Goal: Information Seeking & Learning: Compare options

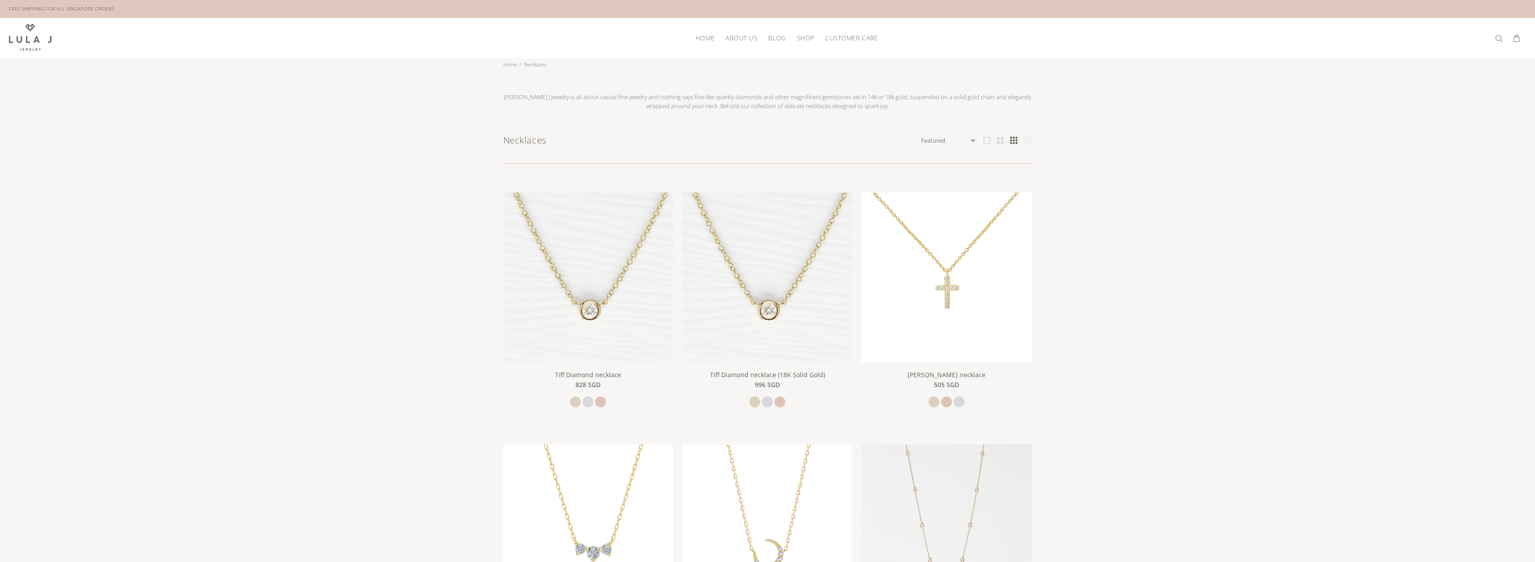
scroll to position [45, 0]
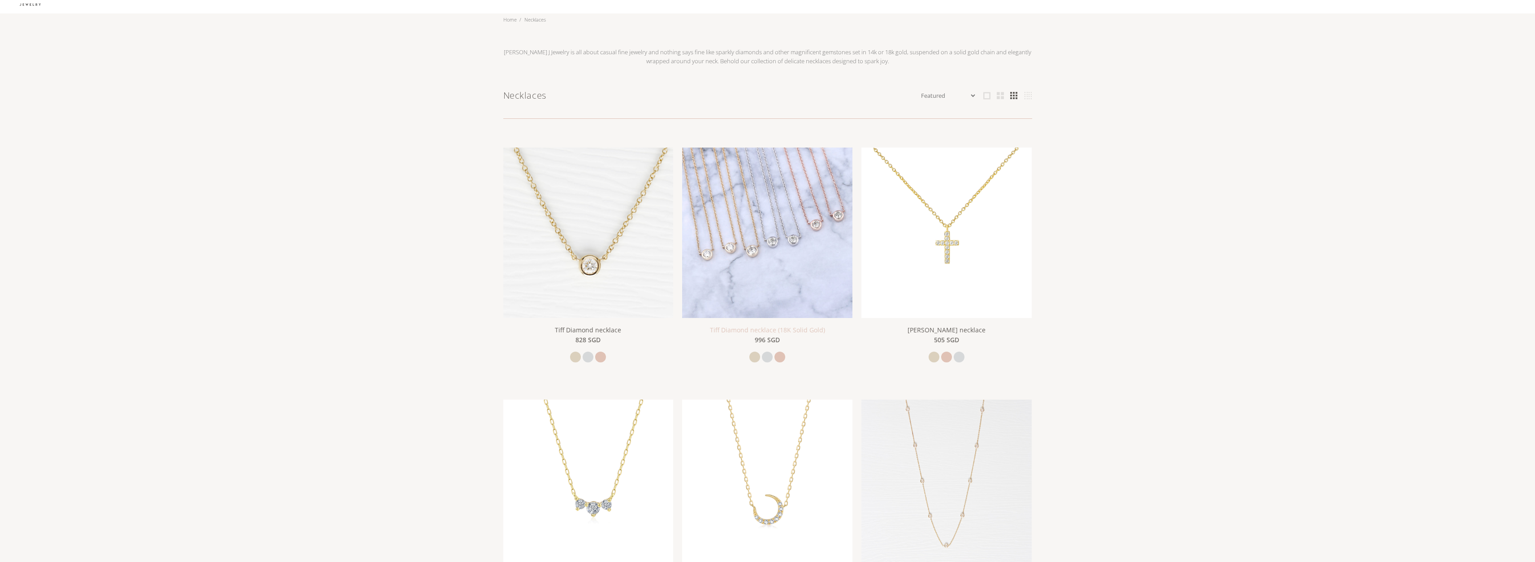
click at [777, 332] on link "Tiff Diamond necklace (18K Solid Gold)" at bounding box center [767, 329] width 115 height 9
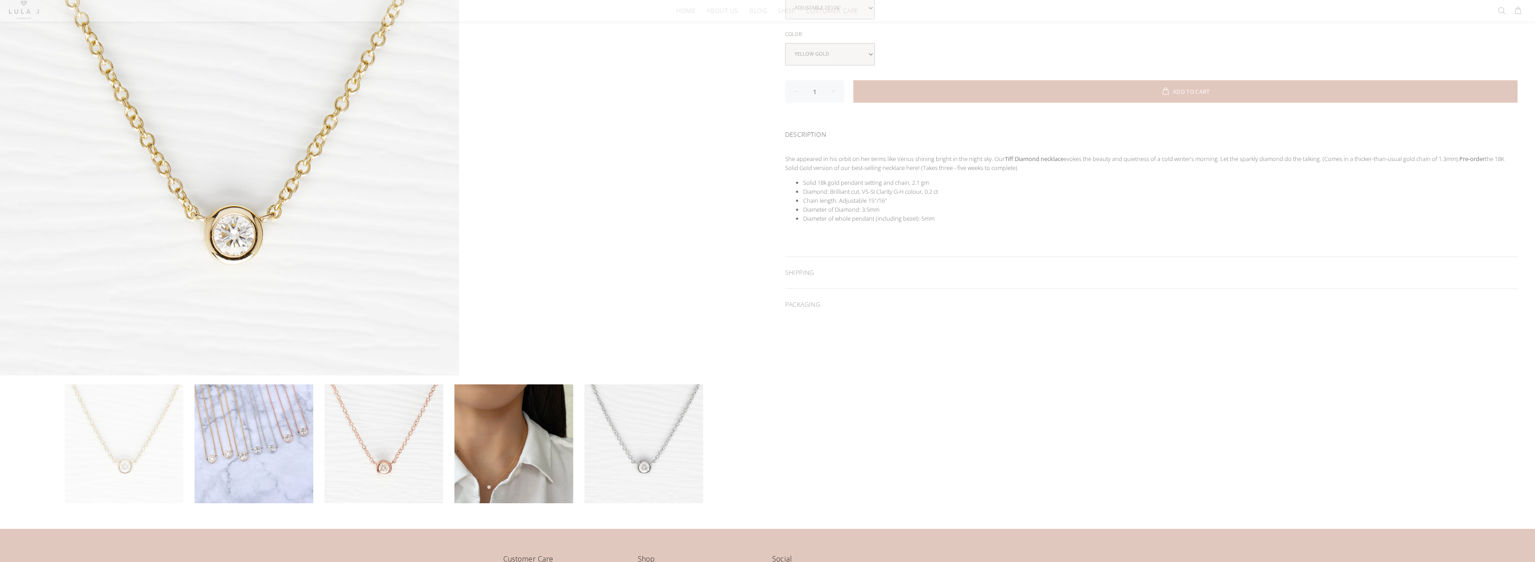
scroll to position [179, 0]
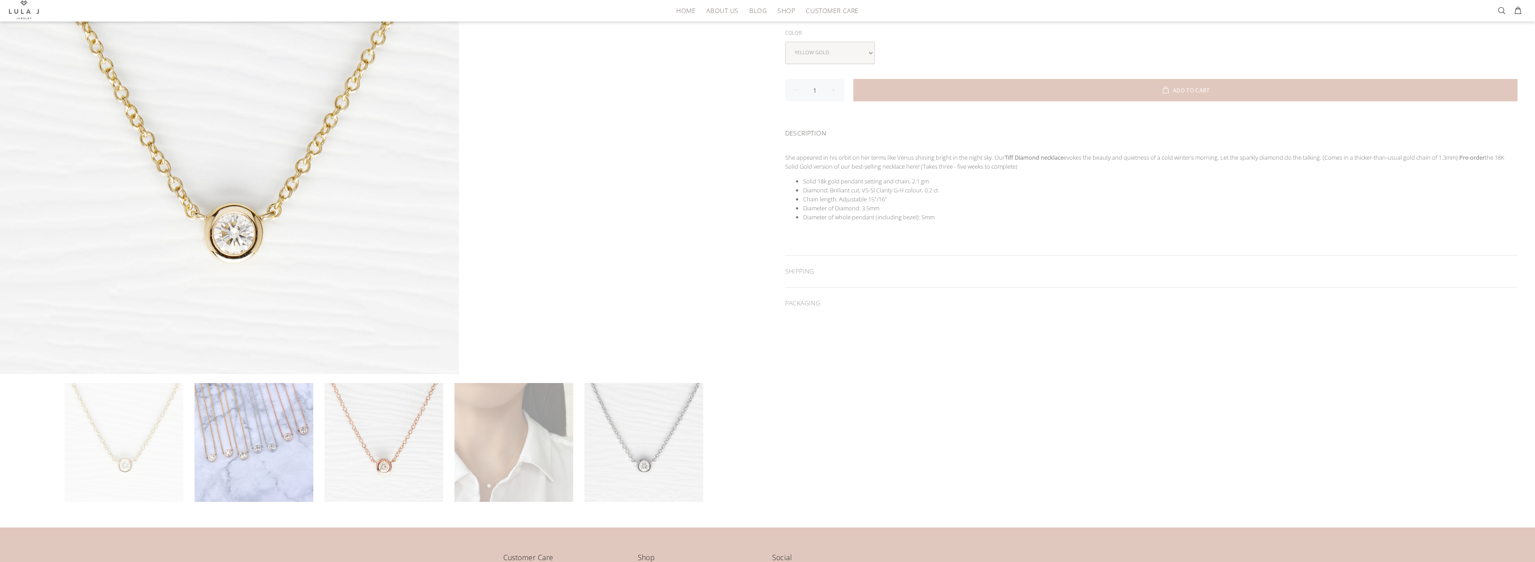
click at [479, 475] on link at bounding box center [514, 442] width 119 height 119
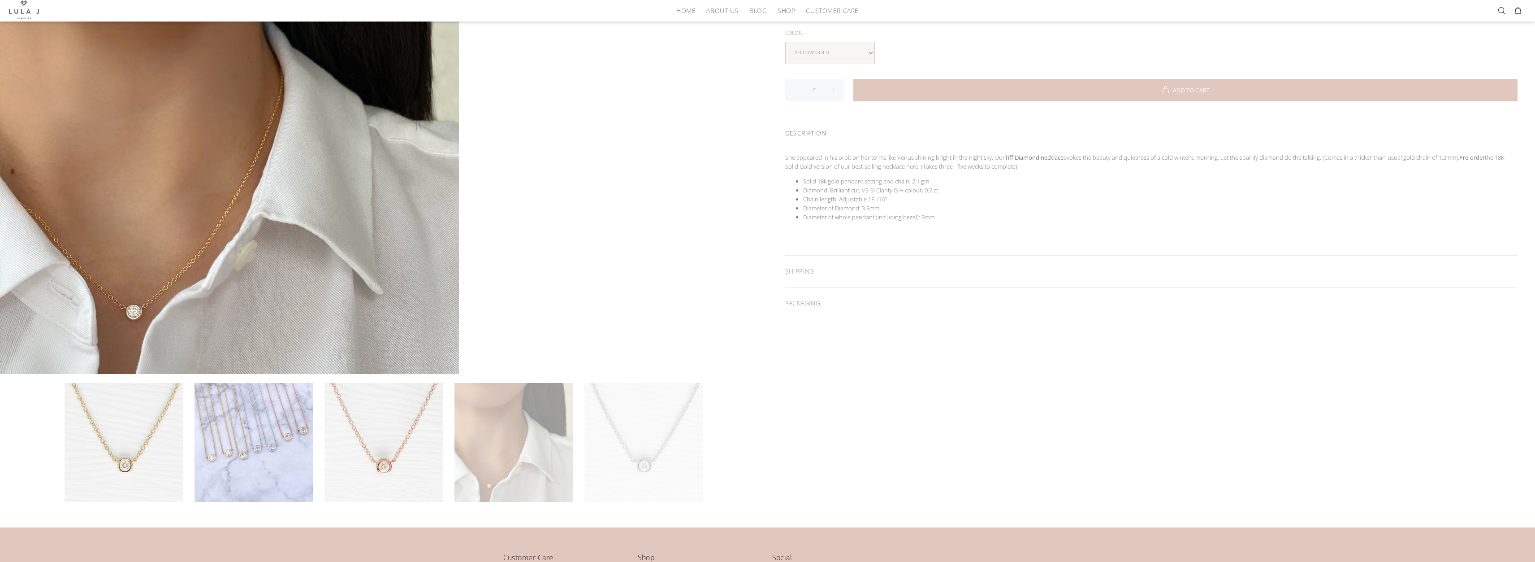
click at [650, 439] on link at bounding box center [644, 442] width 119 height 119
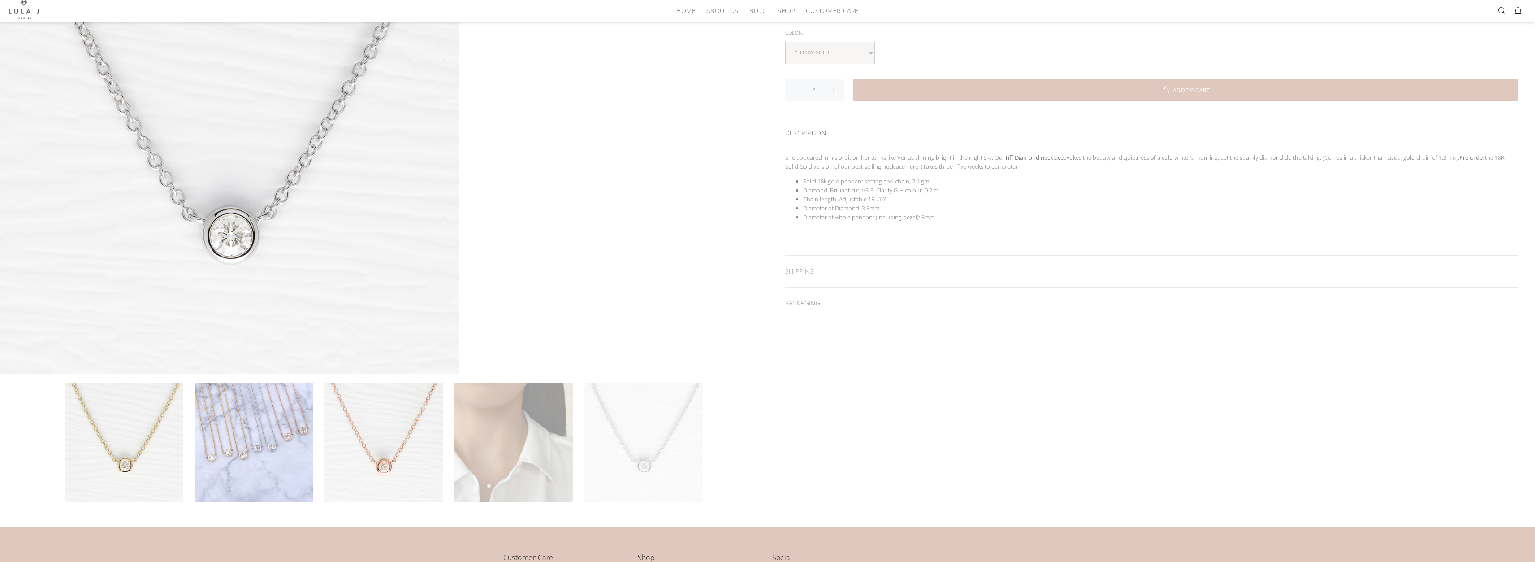
click at [541, 434] on link at bounding box center [514, 442] width 119 height 119
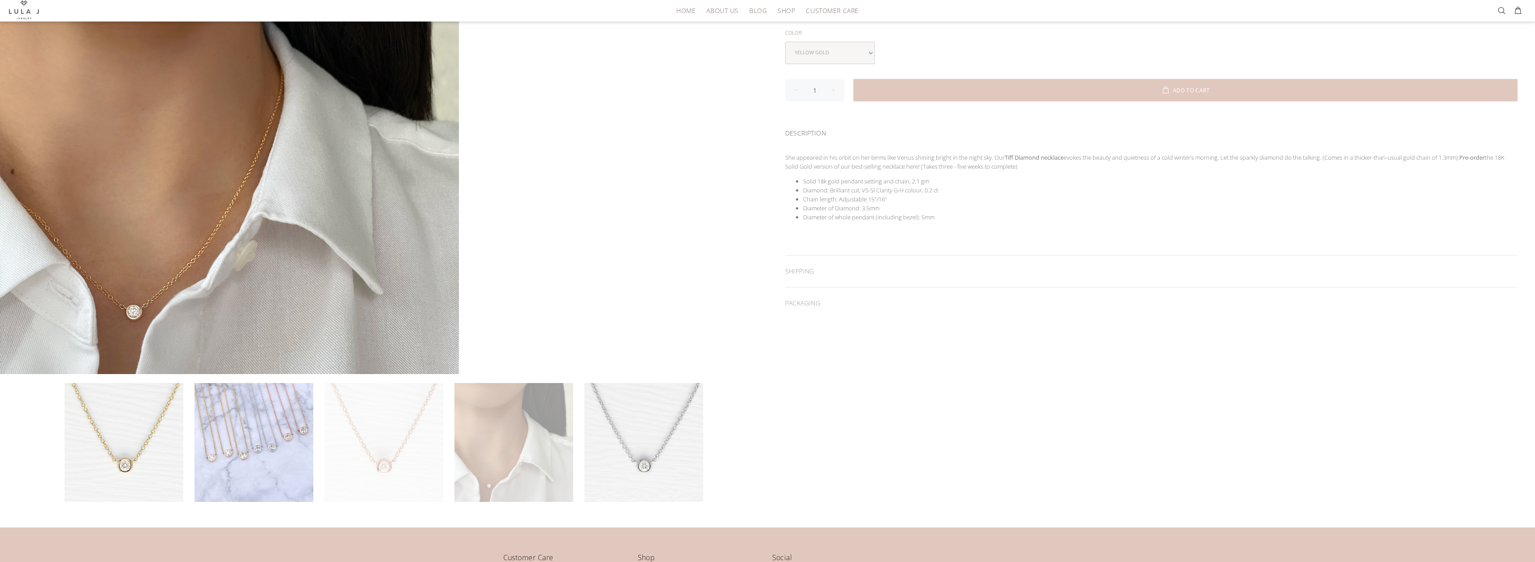
click at [426, 420] on link at bounding box center [384, 442] width 119 height 119
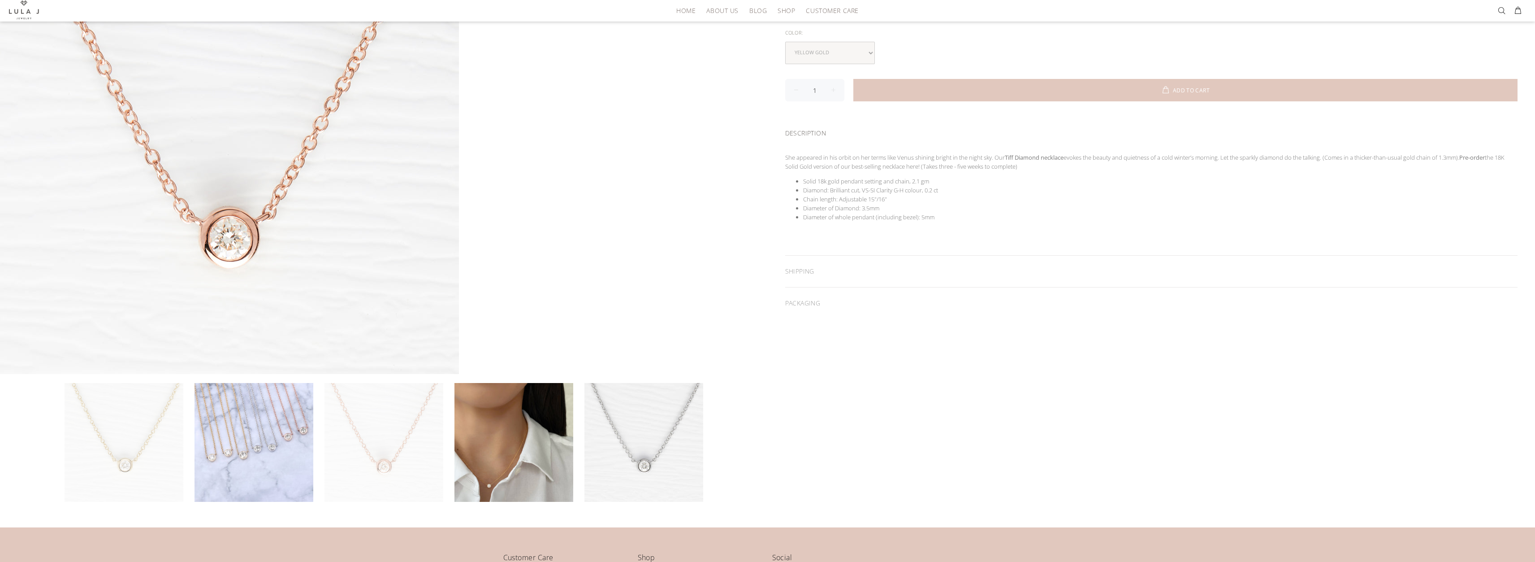
click at [138, 468] on link at bounding box center [124, 442] width 119 height 119
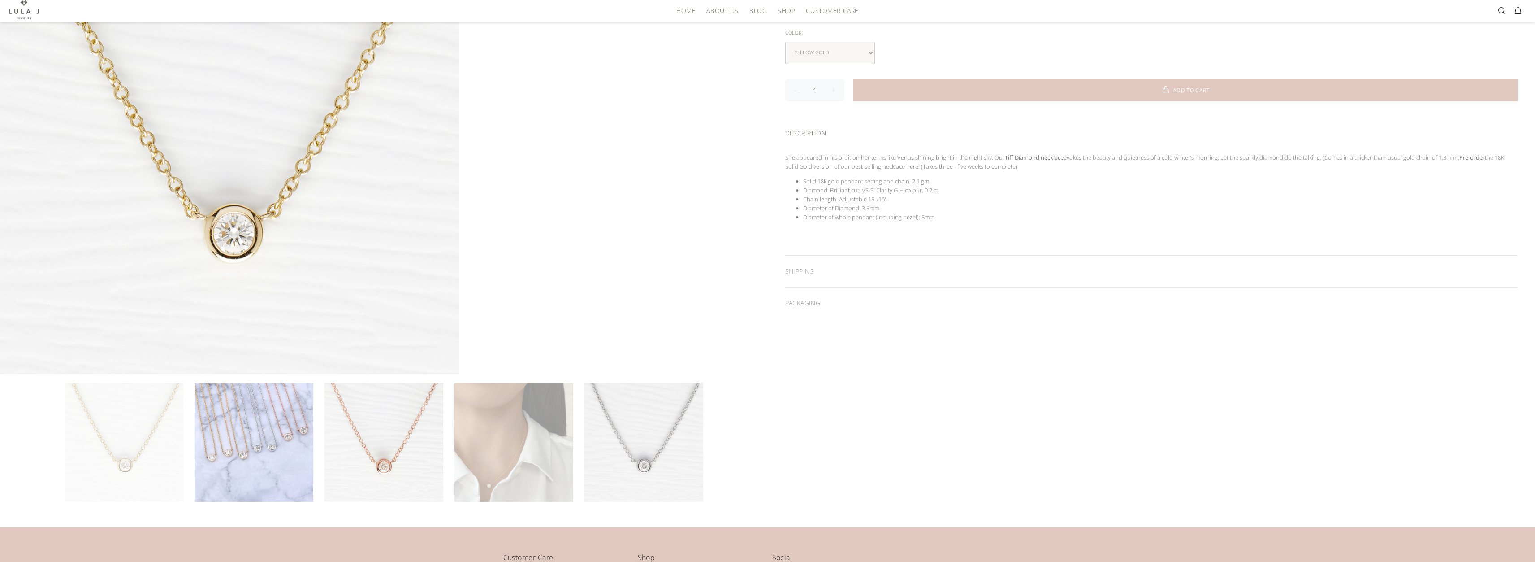
click at [475, 464] on link at bounding box center [514, 442] width 119 height 119
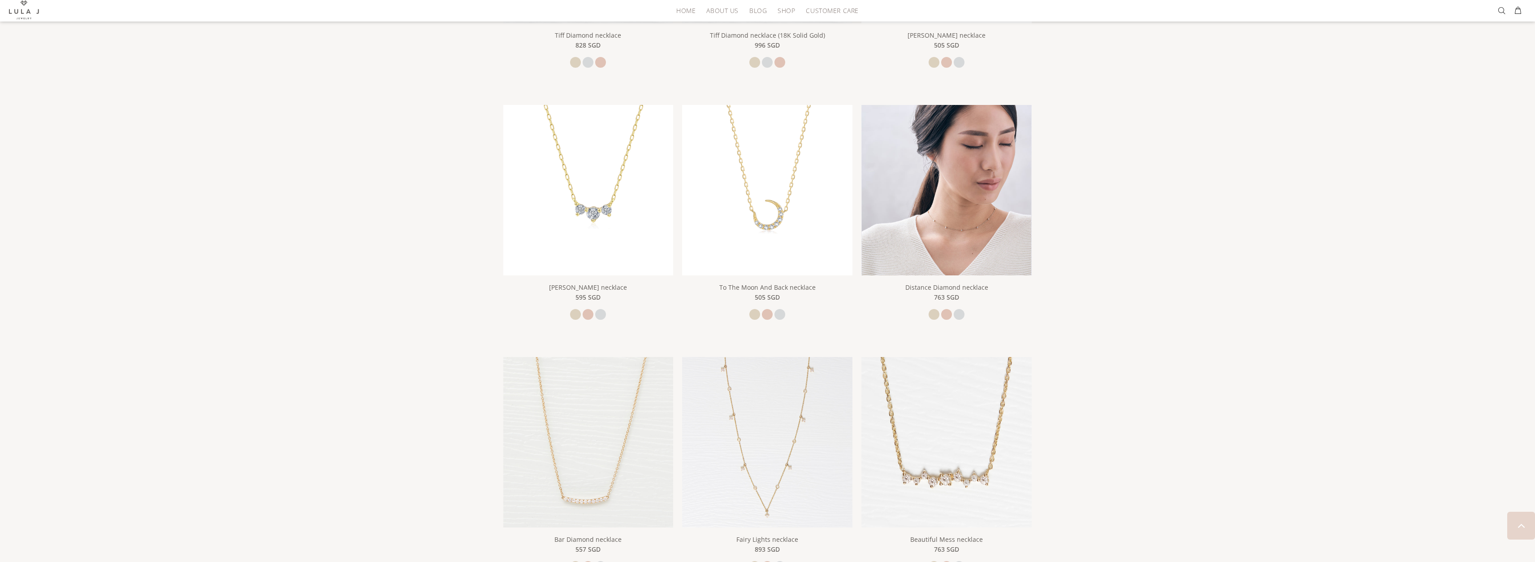
scroll to position [359, 0]
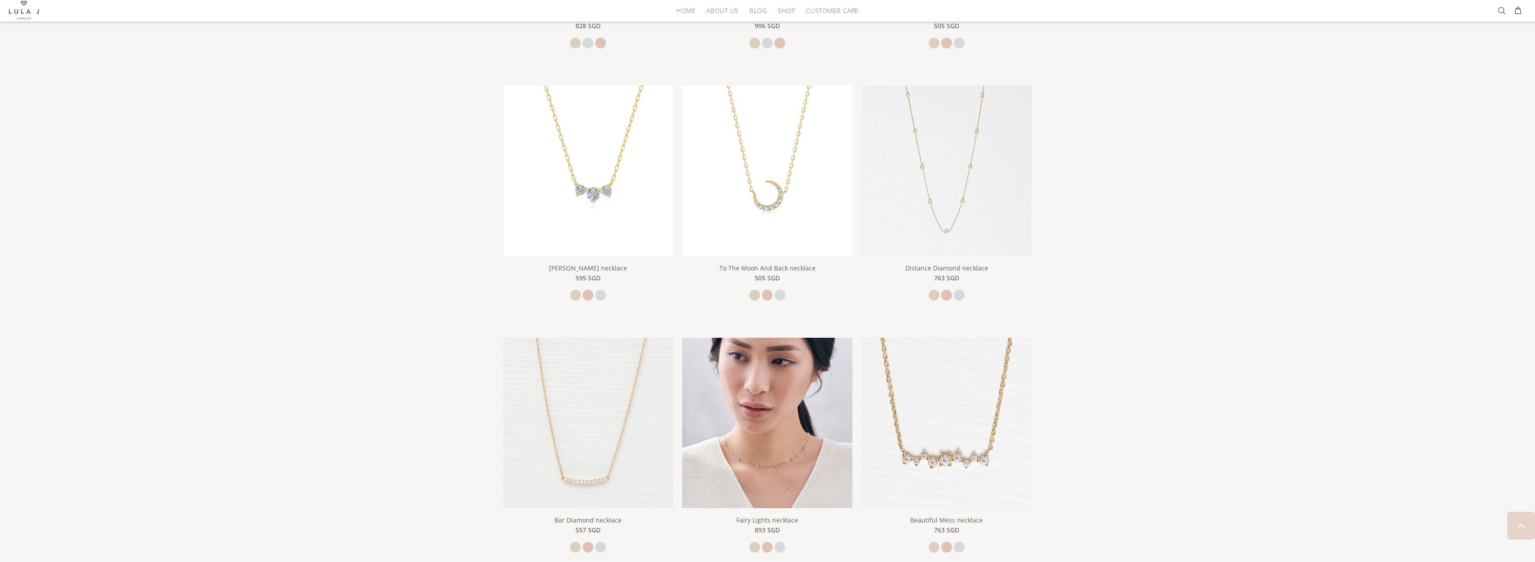
click at [815, 468] on img at bounding box center [767, 423] width 170 height 170
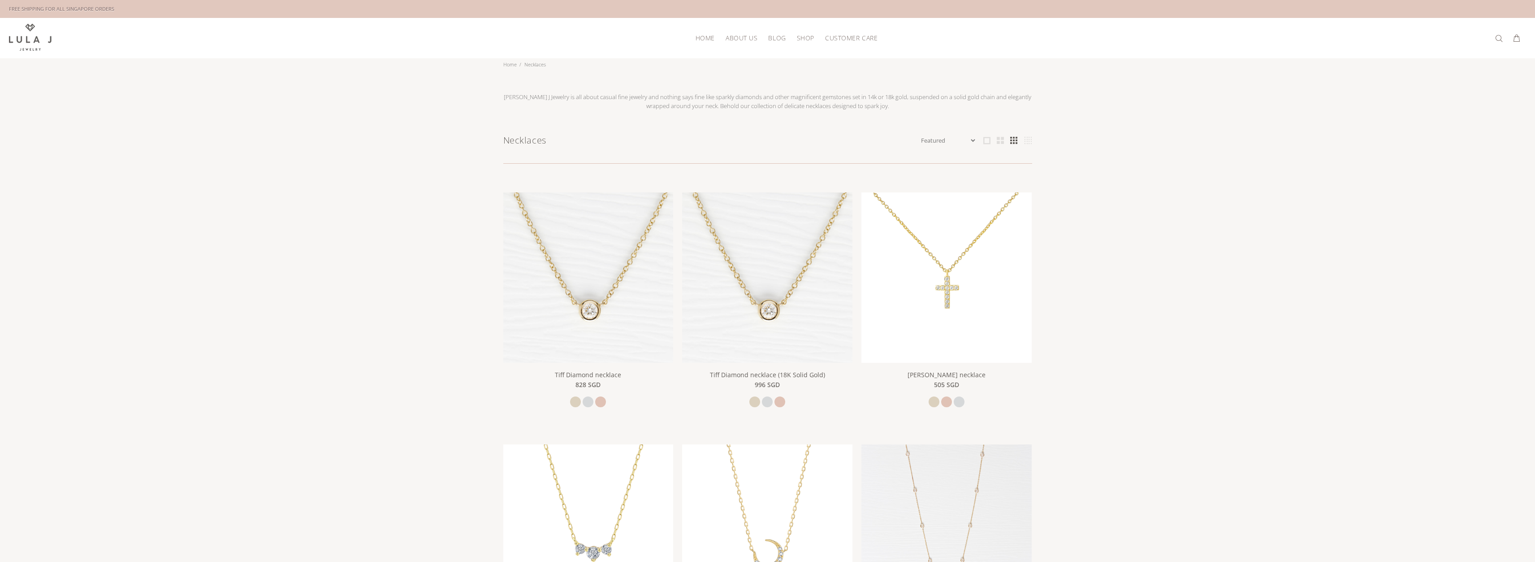
click at [706, 38] on span "HOME" at bounding box center [705, 38] width 19 height 7
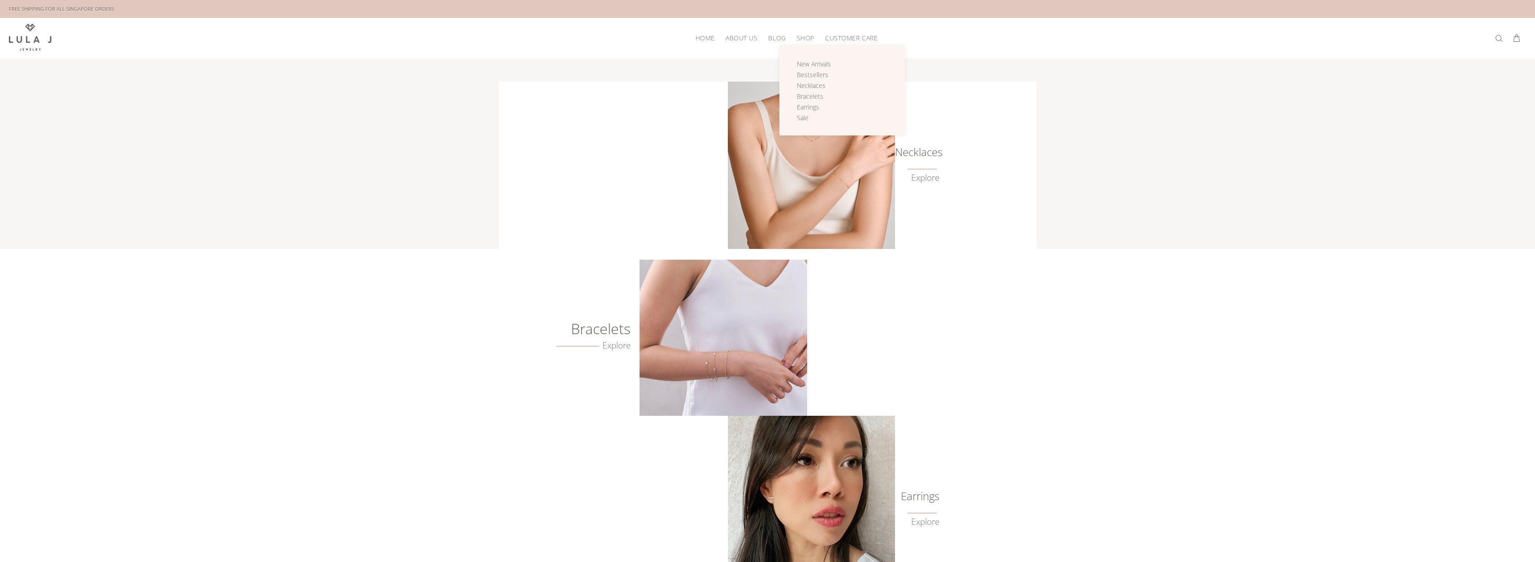
click at [802, 38] on span "SHOP" at bounding box center [805, 38] width 17 height 7
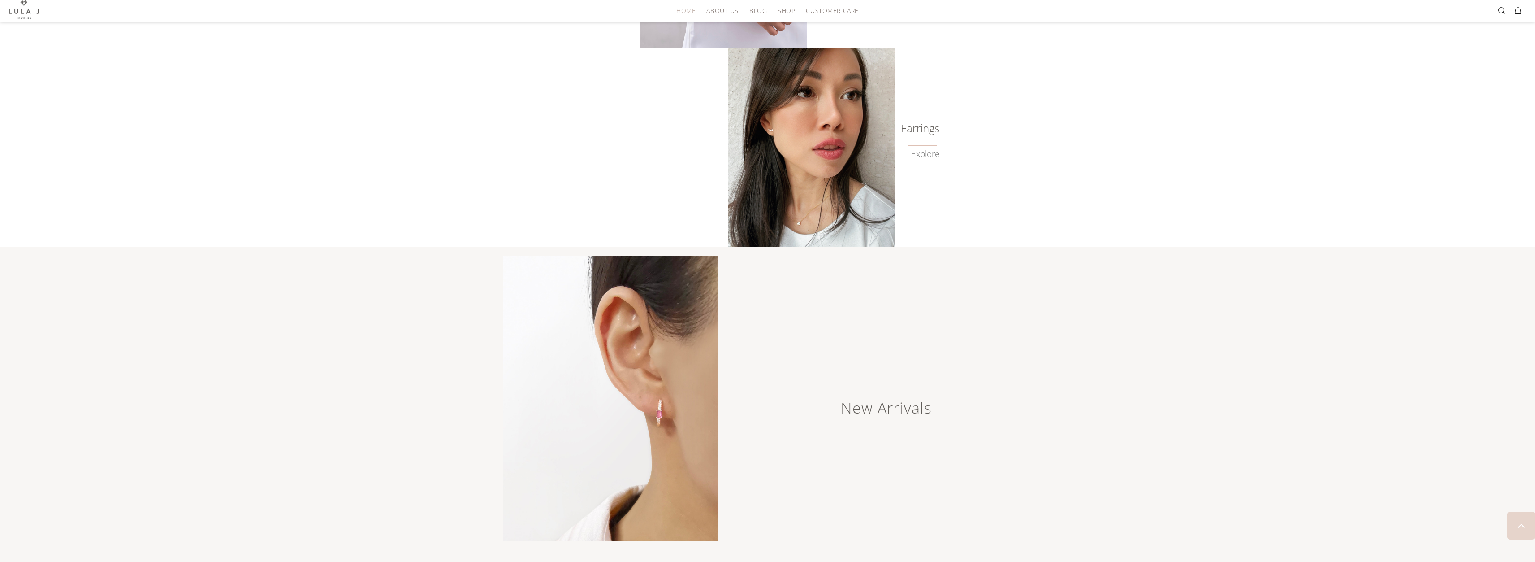
scroll to position [762, 0]
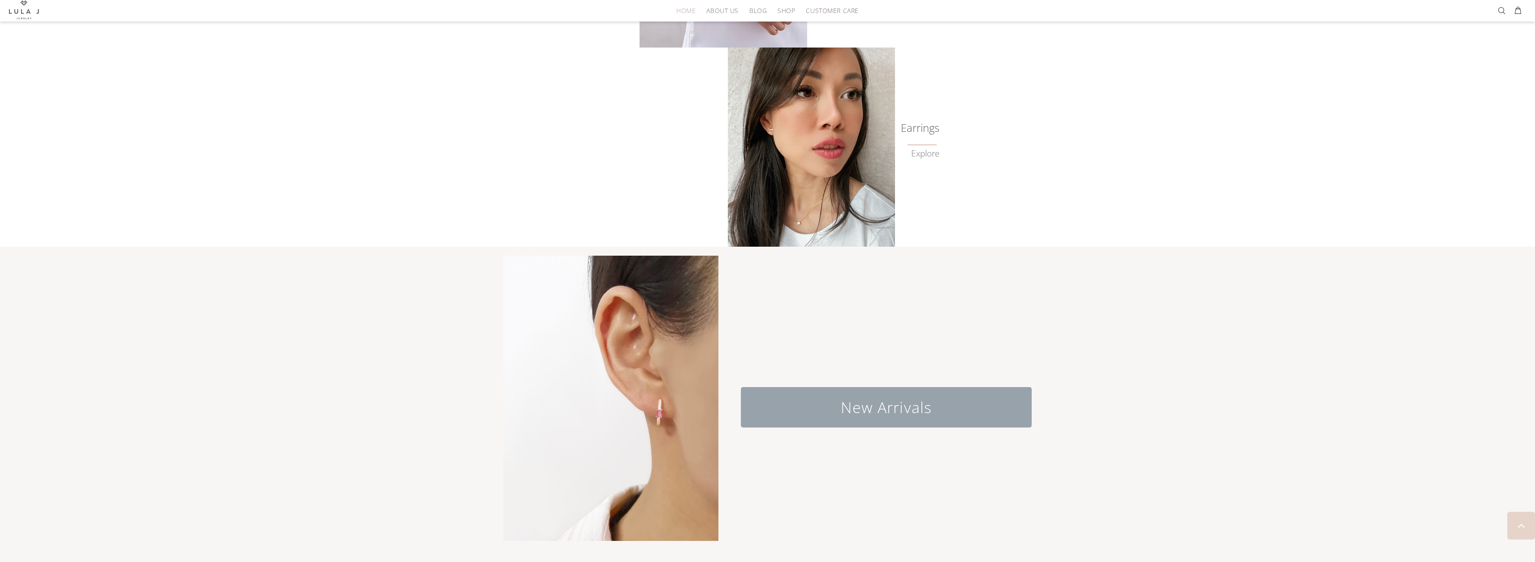
click at [908, 407] on h2 "New Arrivals" at bounding box center [886, 407] width 291 height 40
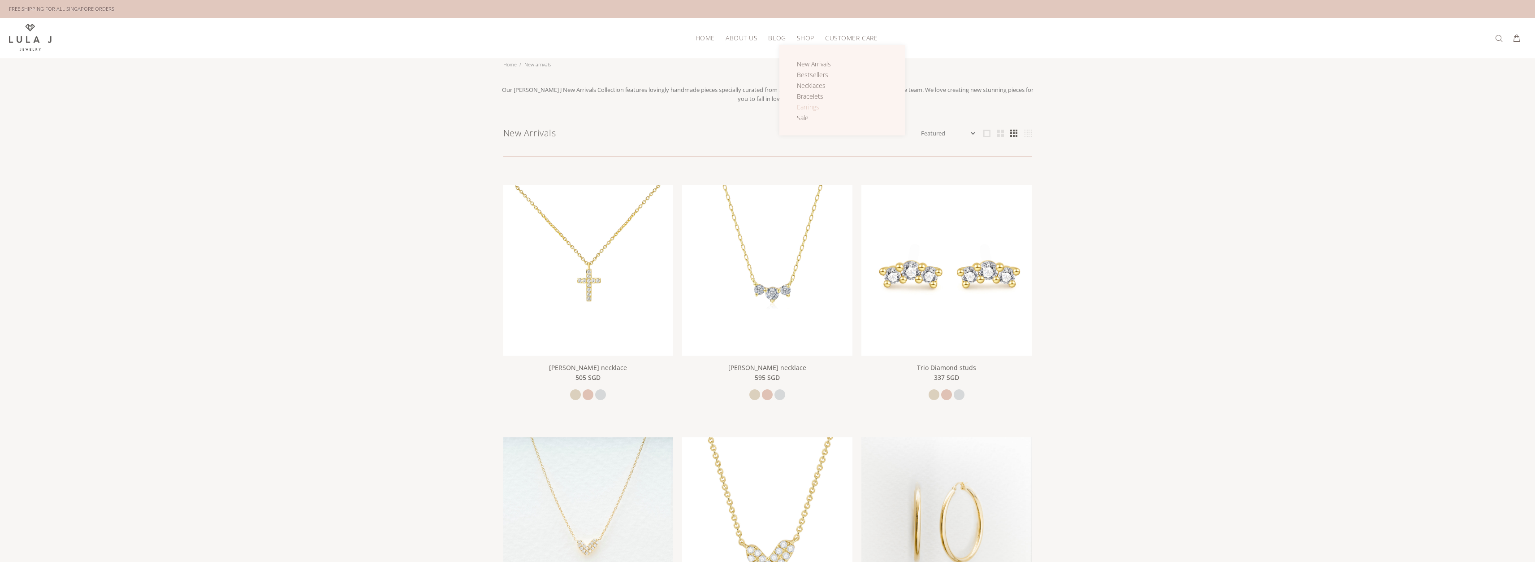
click at [814, 105] on span "Earrings" at bounding box center [808, 107] width 22 height 9
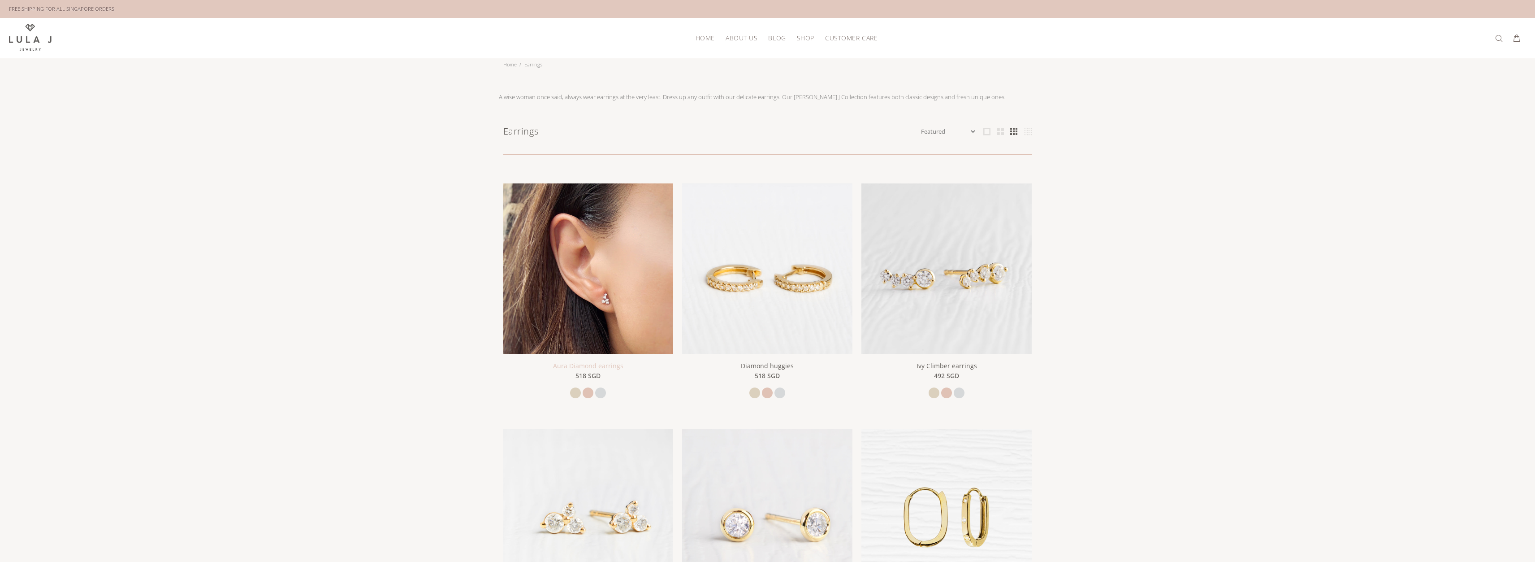
click at [595, 365] on link "Aura Diamond earrings" at bounding box center [588, 365] width 70 height 9
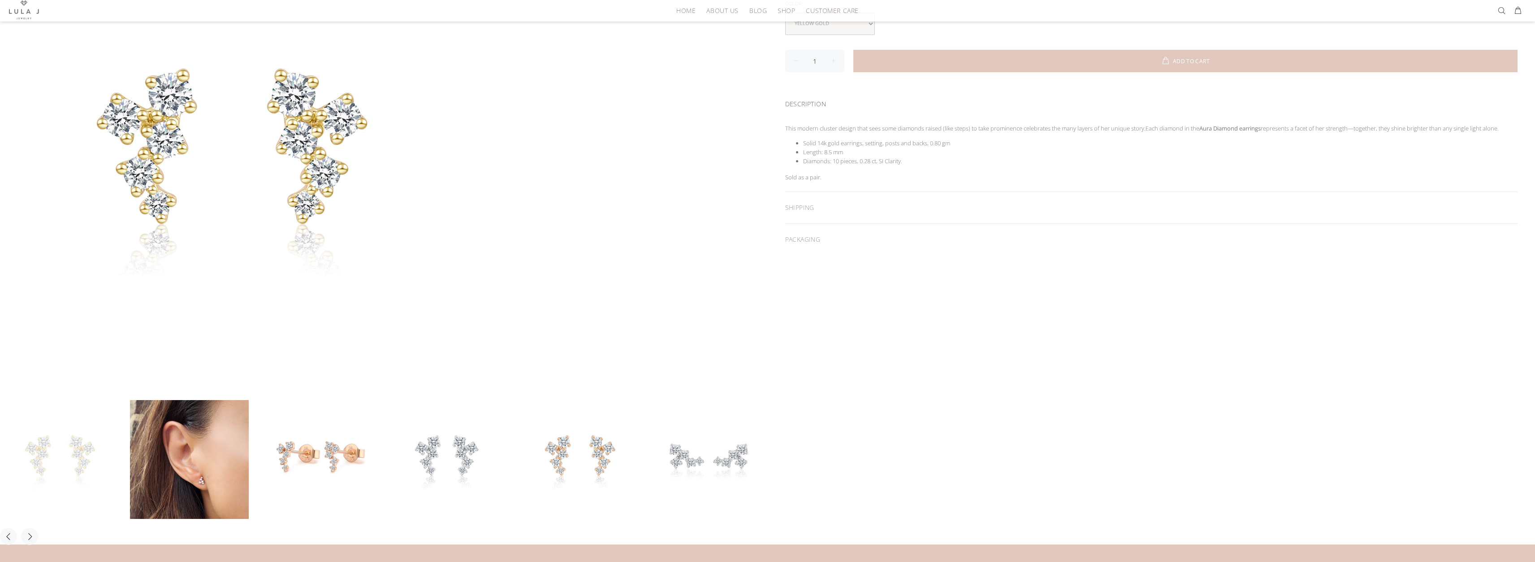
scroll to position [179, 0]
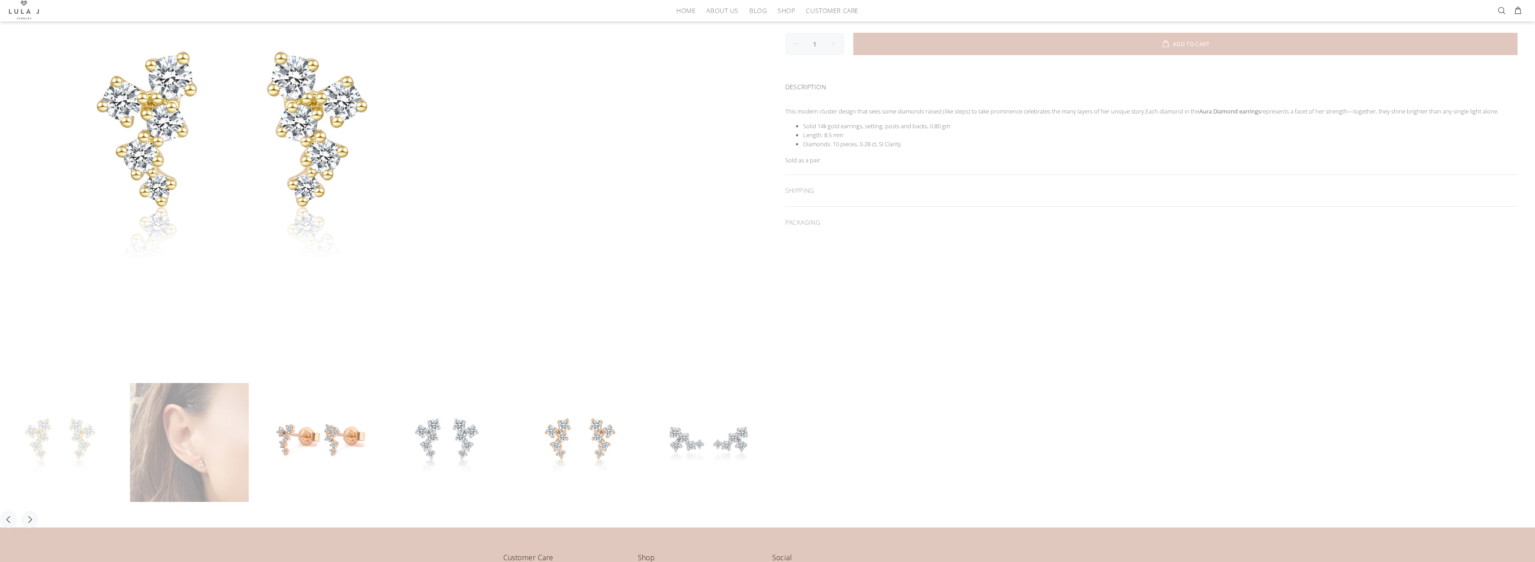
click at [199, 464] on link at bounding box center [189, 442] width 119 height 119
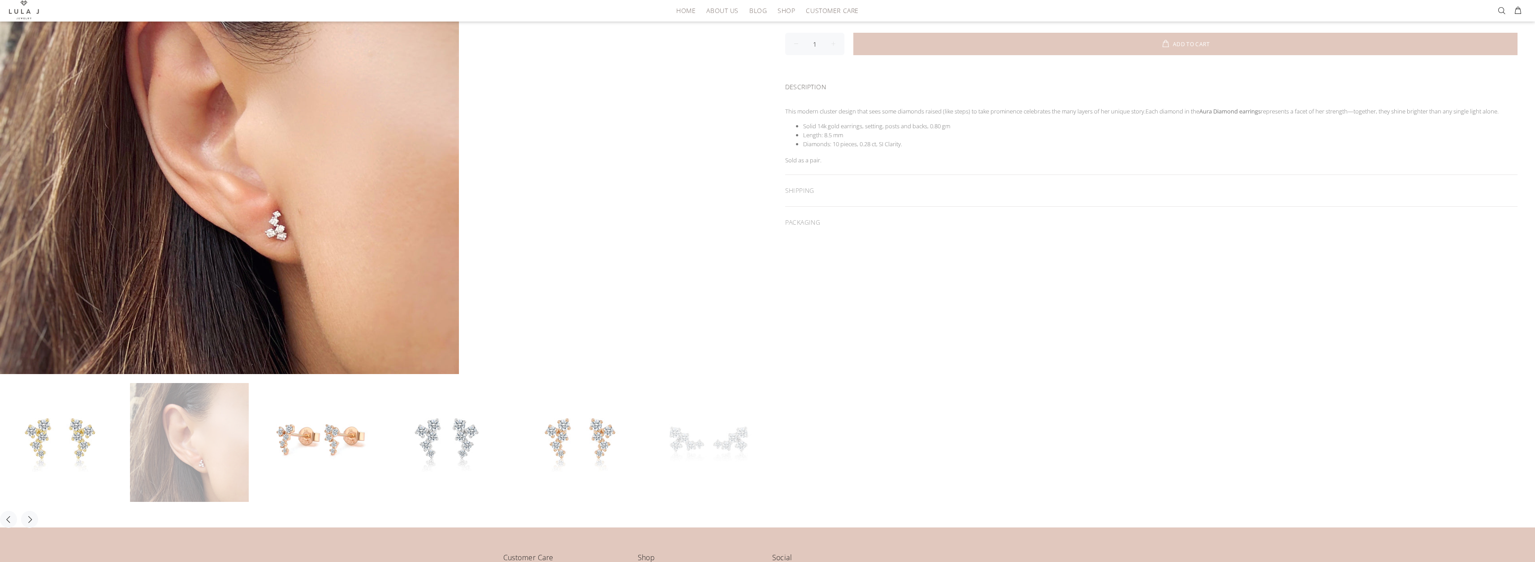
click at [722, 442] on link at bounding box center [709, 442] width 119 height 119
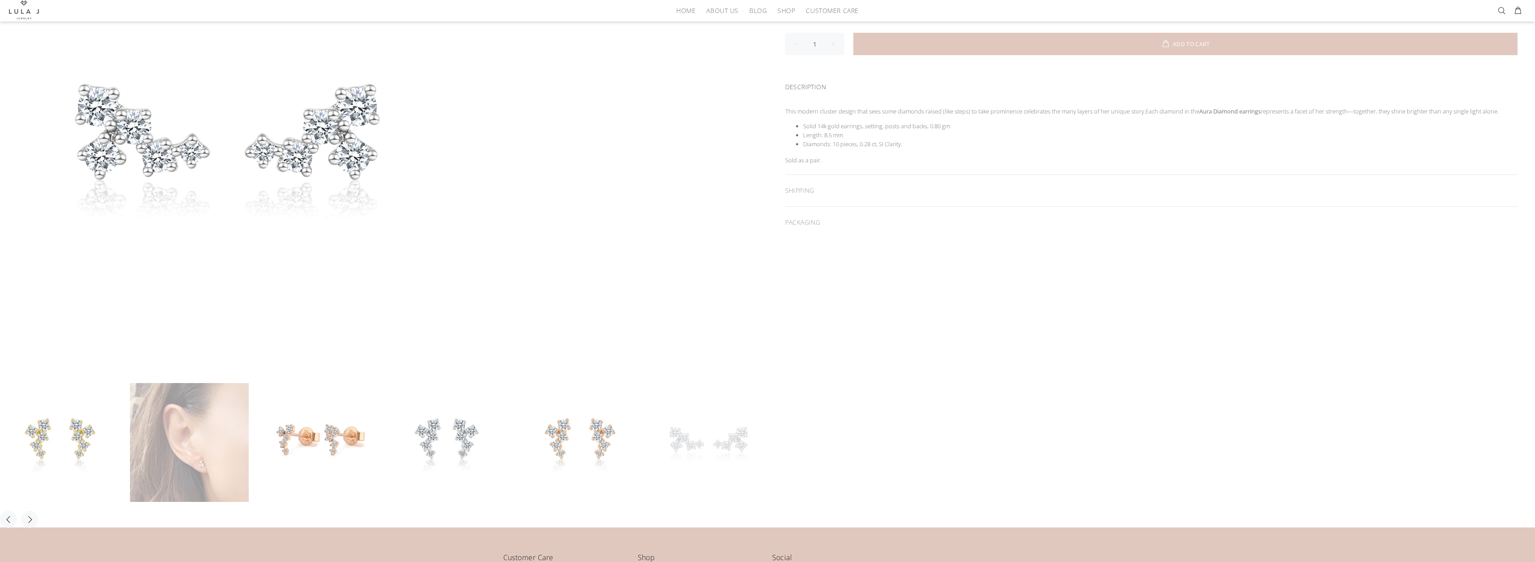
click at [238, 453] on link at bounding box center [189, 442] width 119 height 119
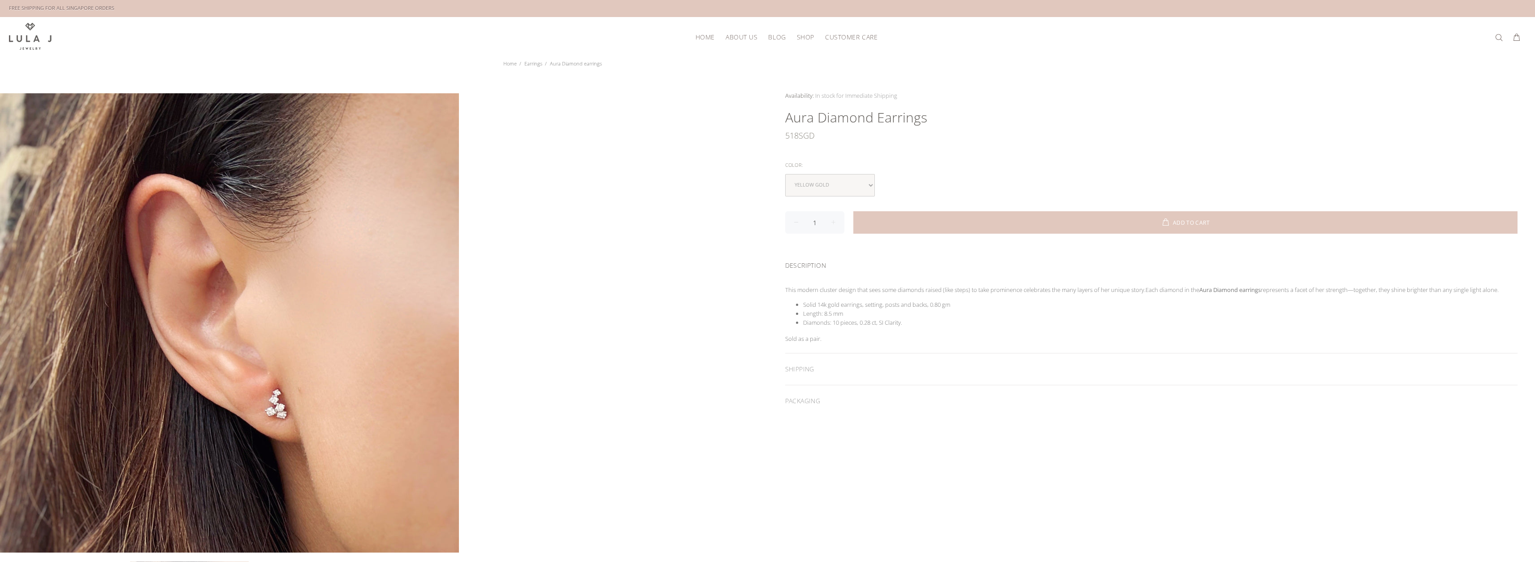
scroll to position [0, 0]
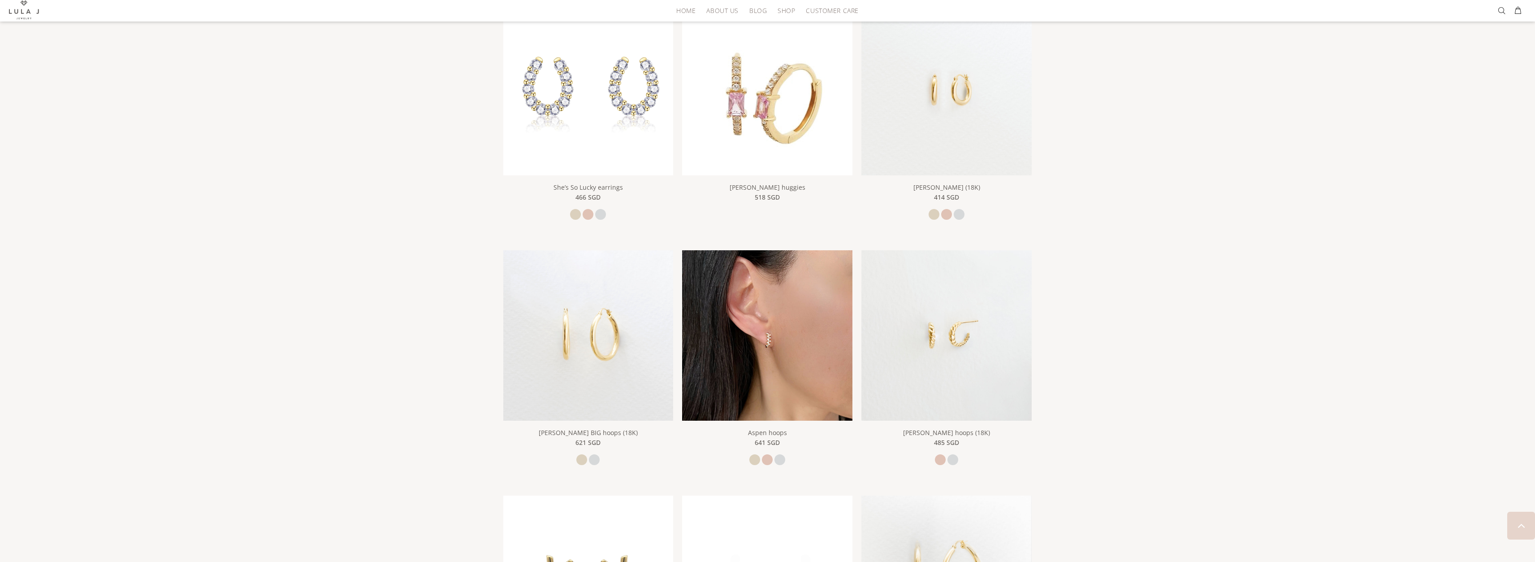
scroll to position [897, 0]
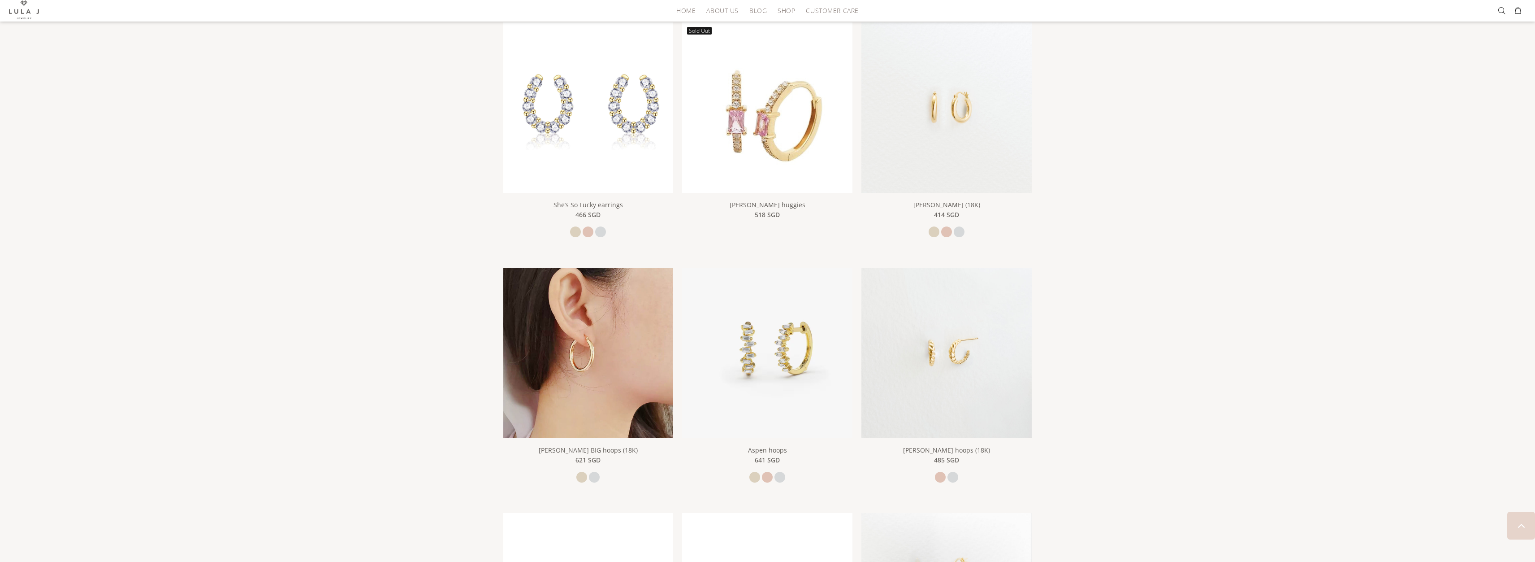
click at [643, 334] on img at bounding box center [588, 353] width 170 height 170
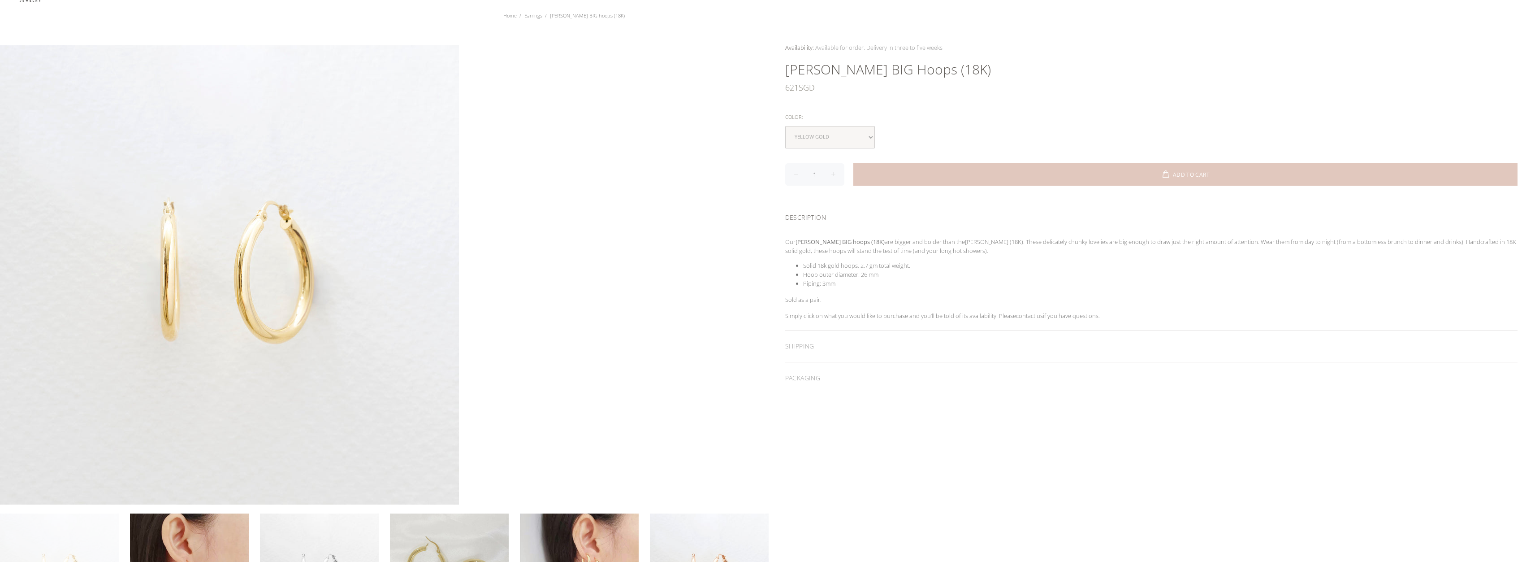
scroll to position [90, 0]
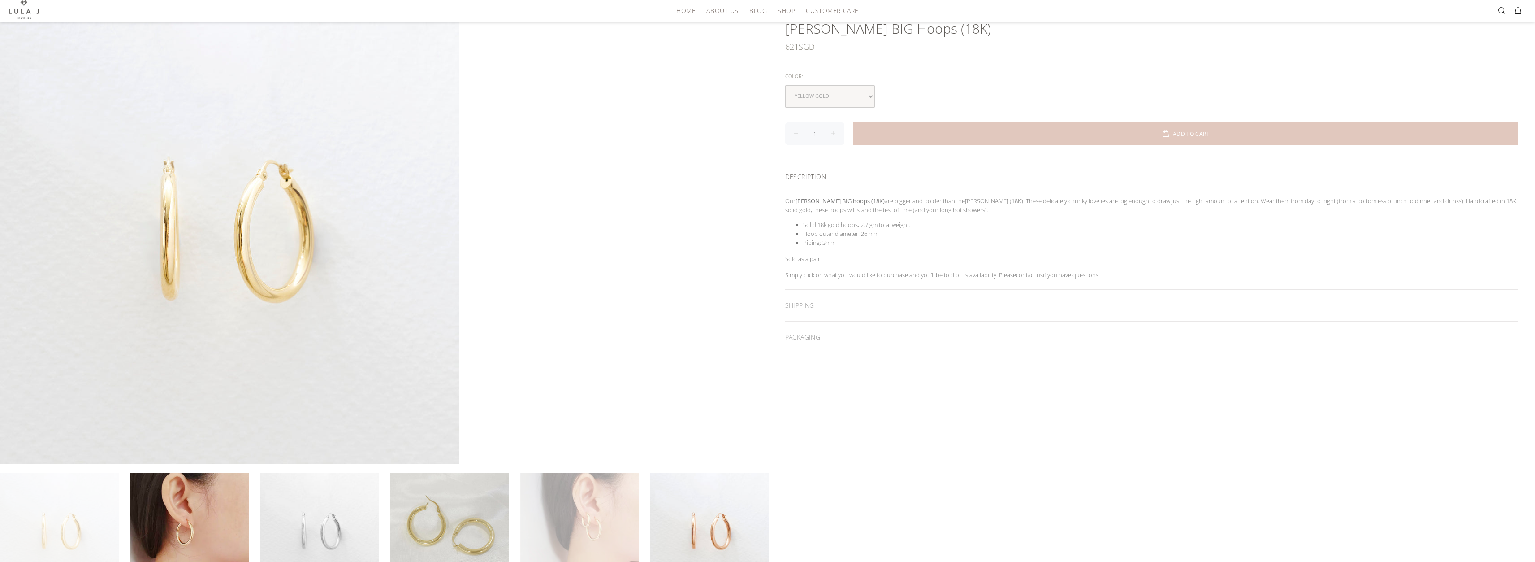
click at [576, 520] on link at bounding box center [579, 531] width 119 height 119
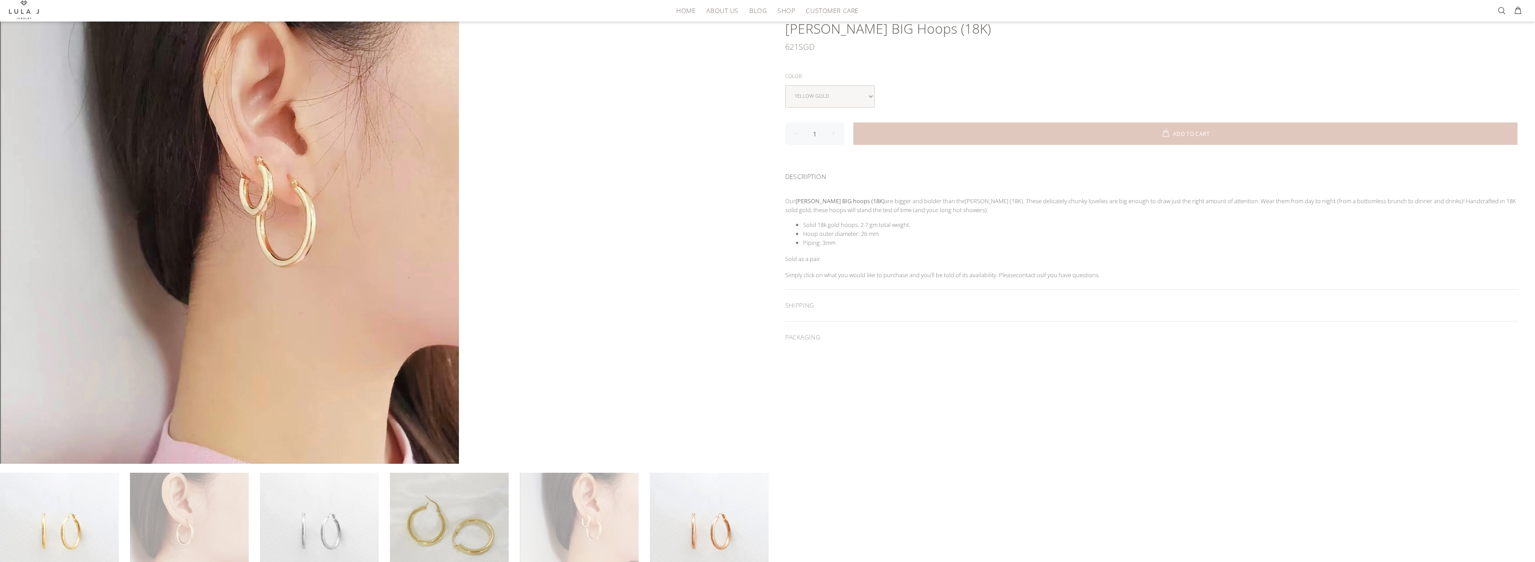
click at [171, 498] on link at bounding box center [189, 531] width 119 height 119
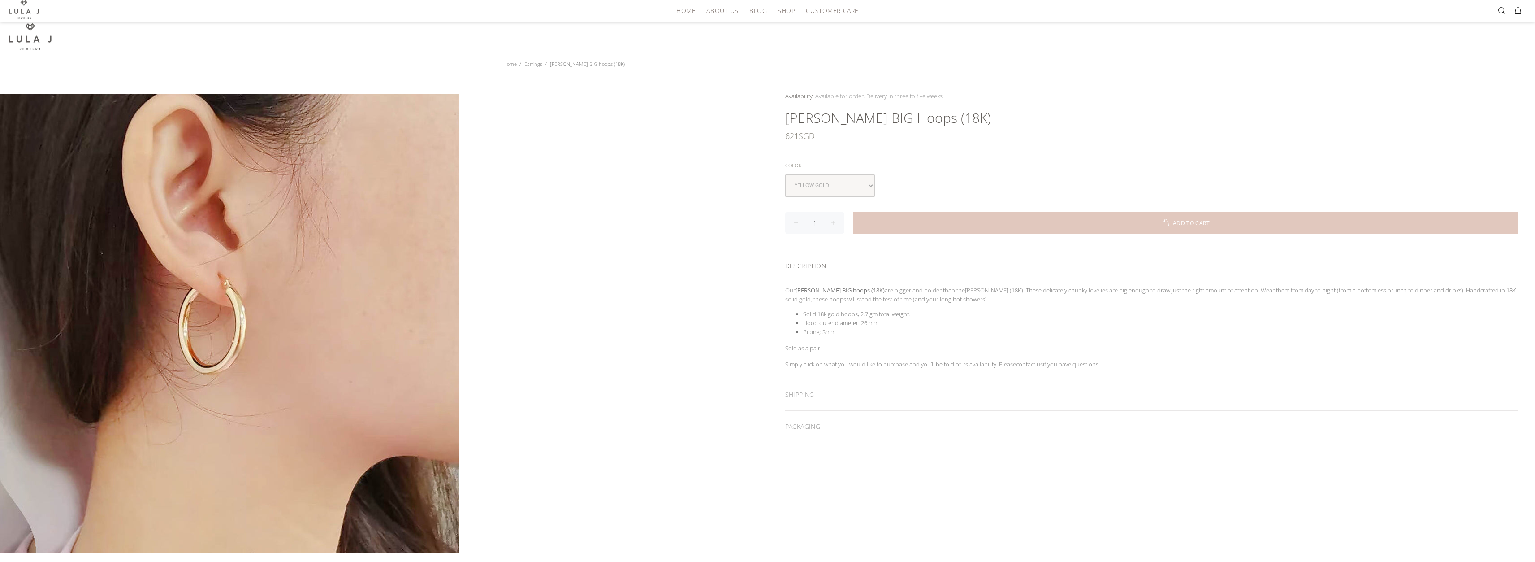
scroll to position [0, 0]
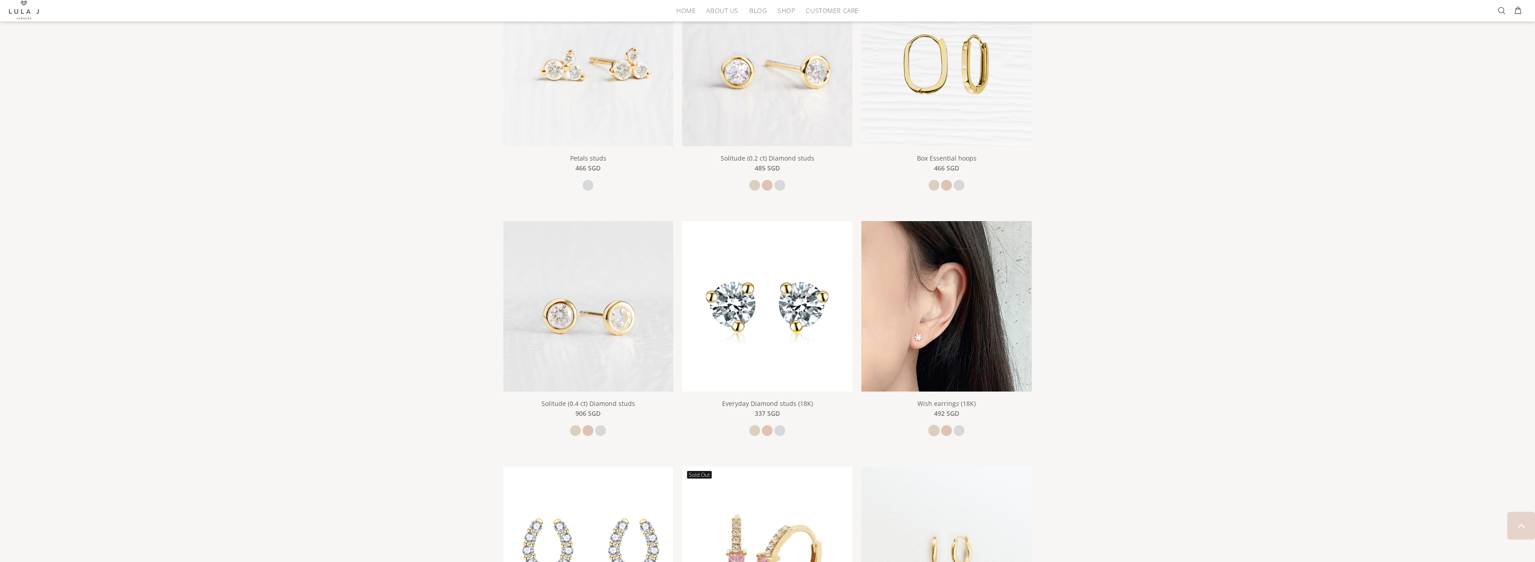
scroll to position [281, 0]
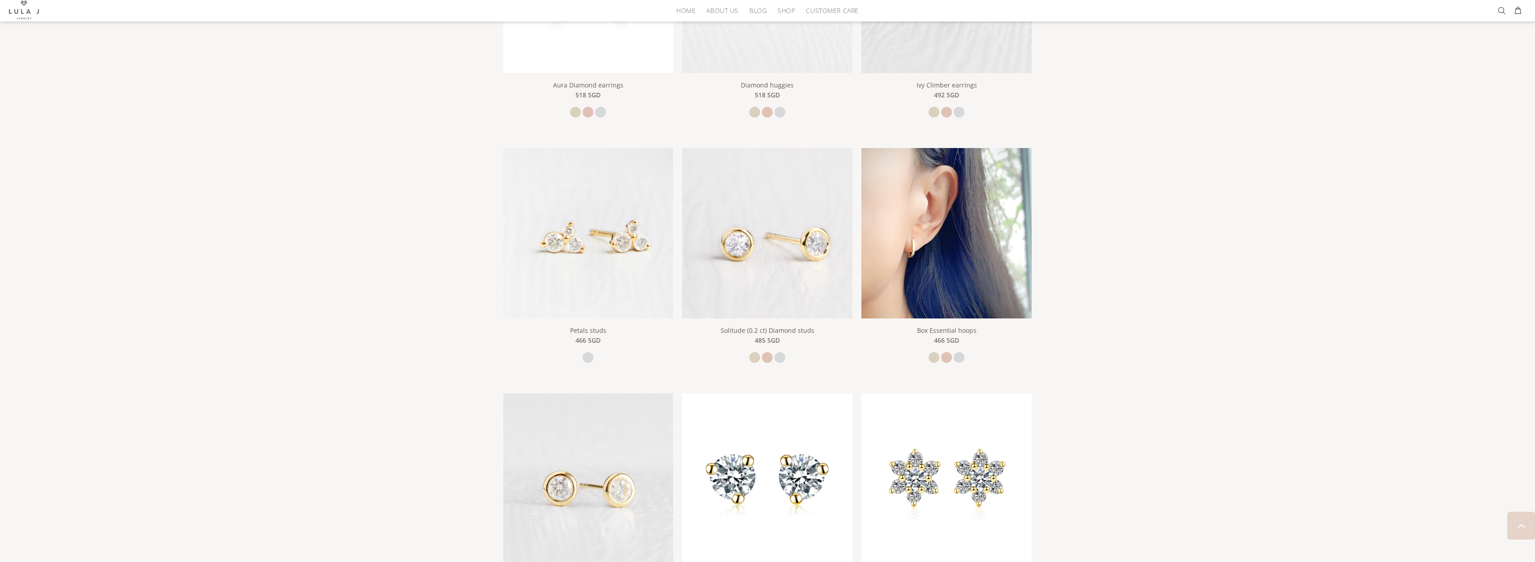
click at [936, 274] on img at bounding box center [947, 233] width 170 height 170
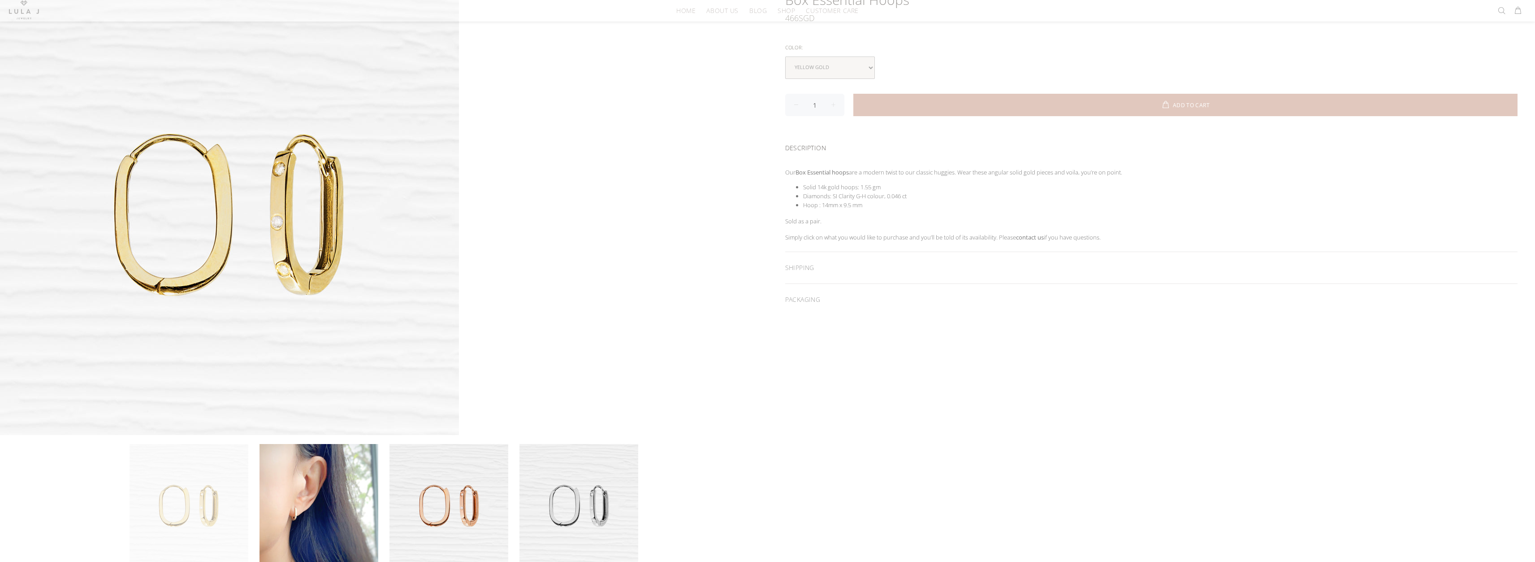
scroll to position [134, 0]
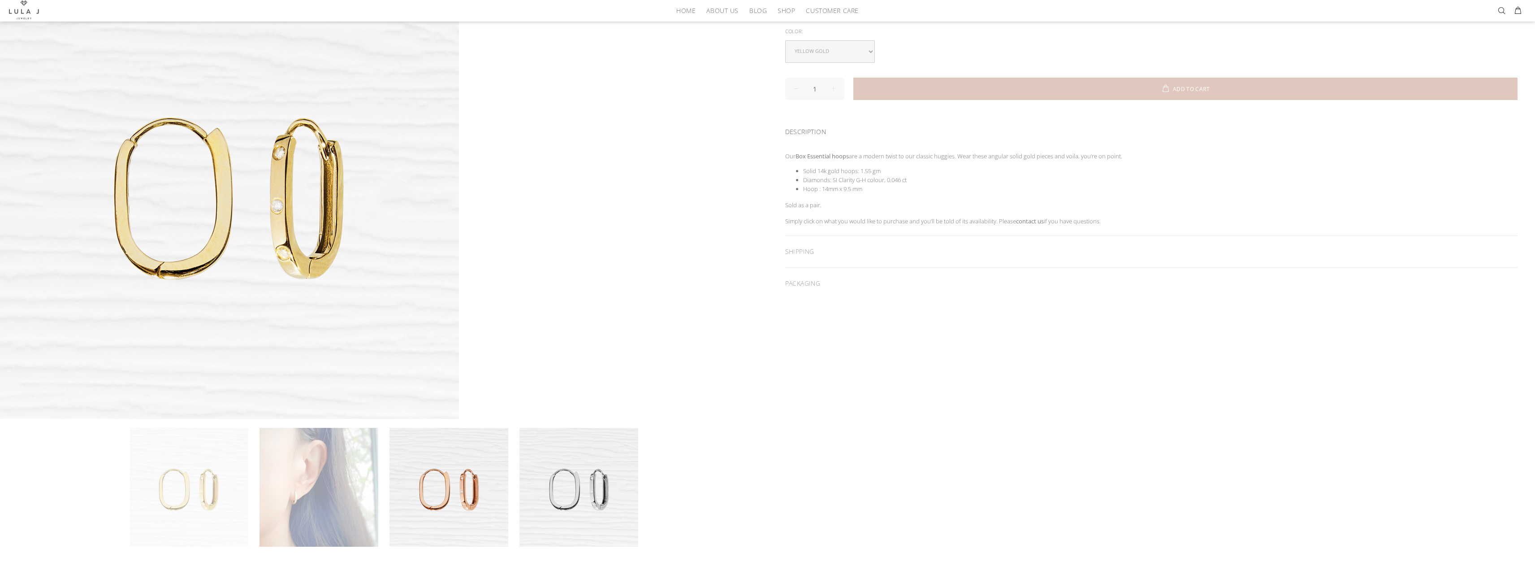
click at [326, 456] on link at bounding box center [319, 487] width 119 height 119
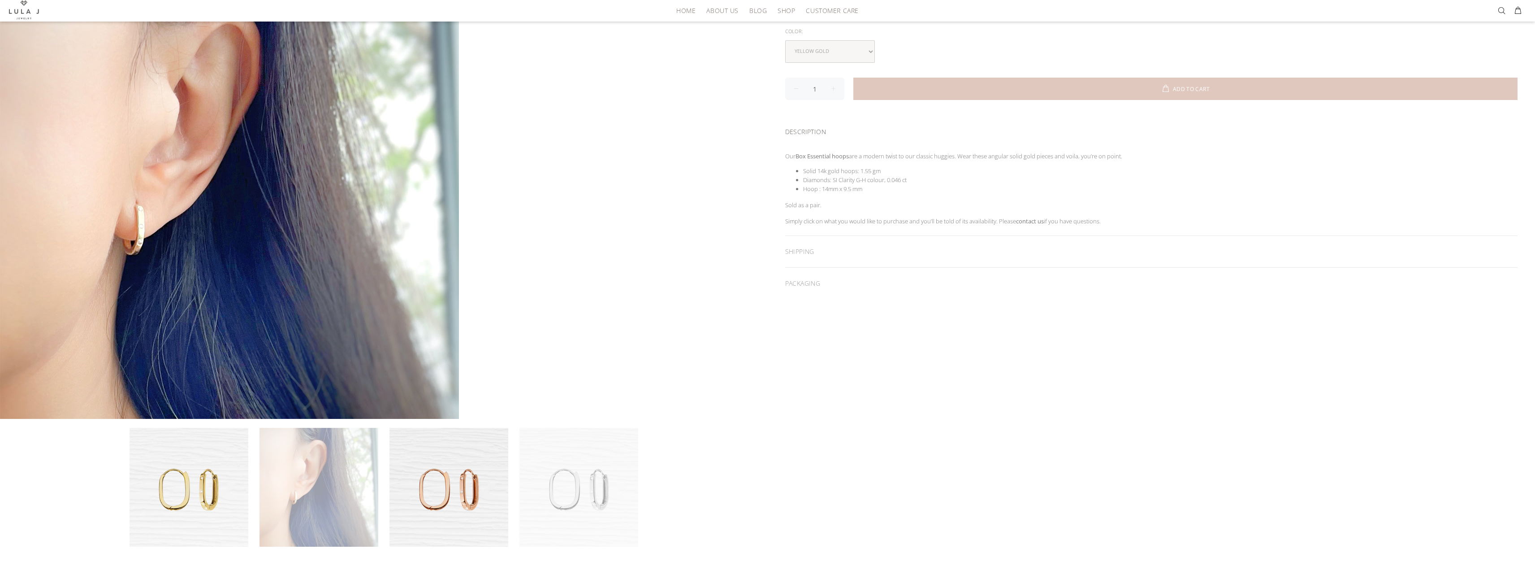
click at [569, 489] on link at bounding box center [579, 487] width 119 height 119
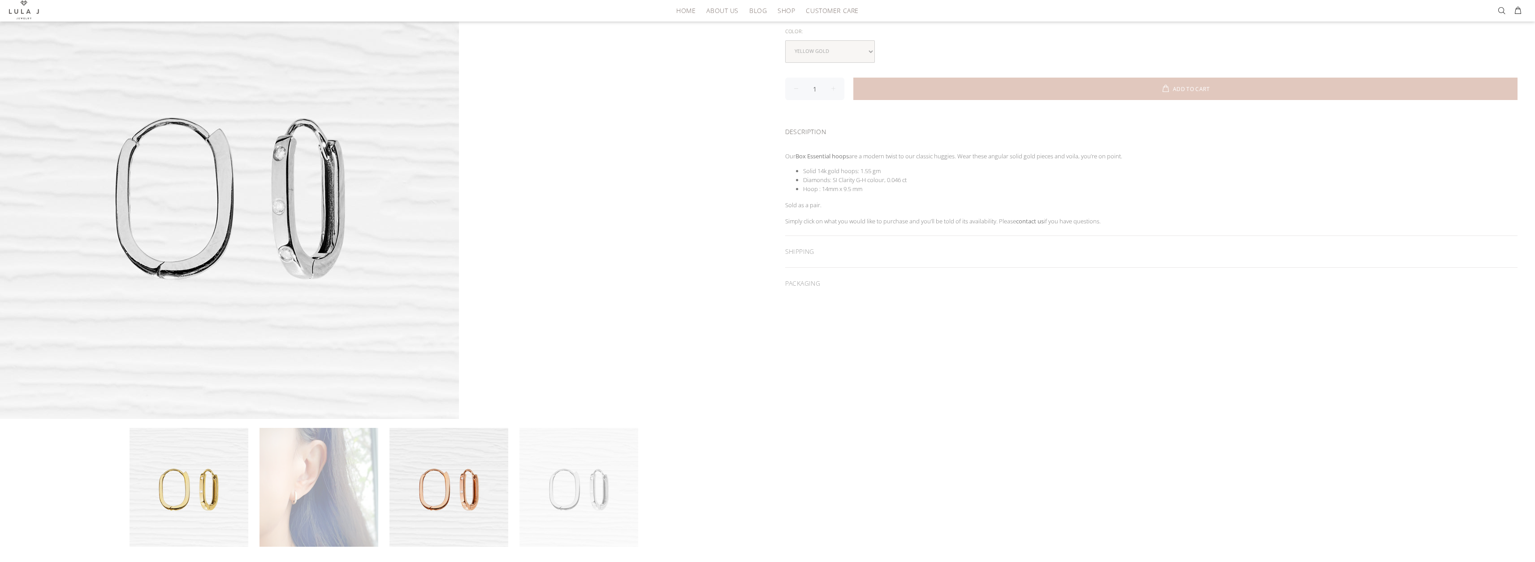
click at [312, 497] on link at bounding box center [319, 487] width 119 height 119
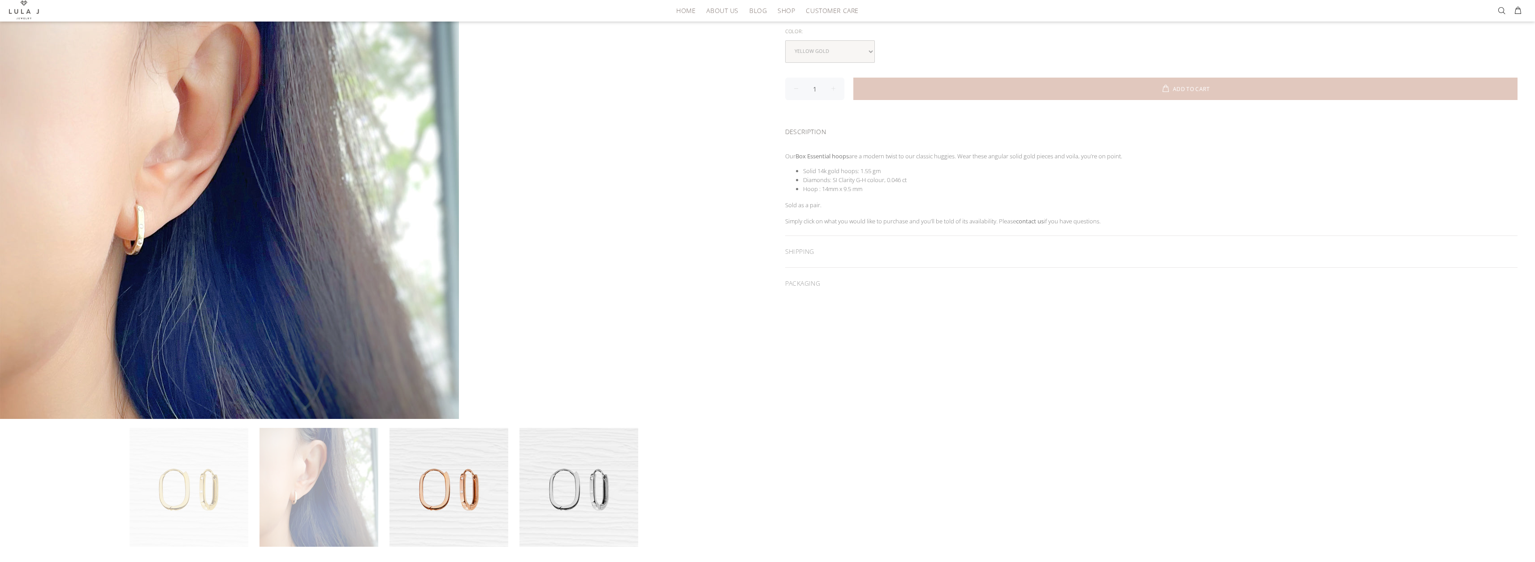
click at [184, 497] on link at bounding box center [189, 487] width 119 height 119
